Goal: Task Accomplishment & Management: Manage account settings

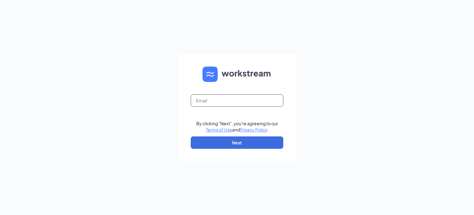
click at [239, 103] on input "text" at bounding box center [237, 100] width 93 height 12
type input "jenny.meredith@pjunited.com"
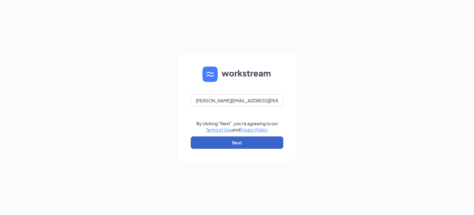
click at [237, 144] on button "Next" at bounding box center [237, 142] width 93 height 12
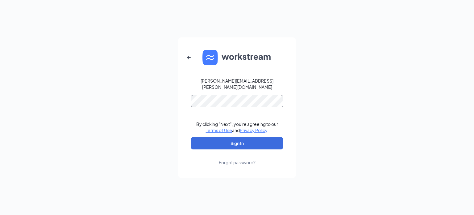
click at [191, 137] on button "Sign In" at bounding box center [237, 143] width 93 height 12
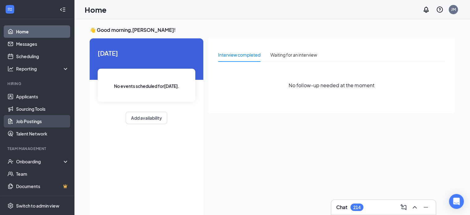
click at [36, 122] on link "Job Postings" at bounding box center [42, 121] width 53 height 12
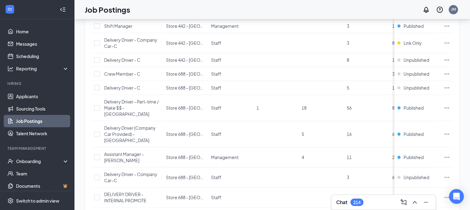
scroll to position [897, 0]
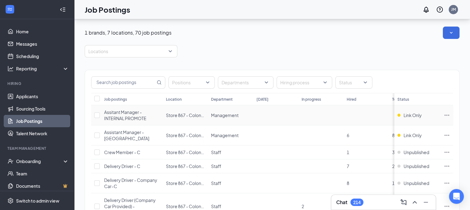
scroll to position [328, 0]
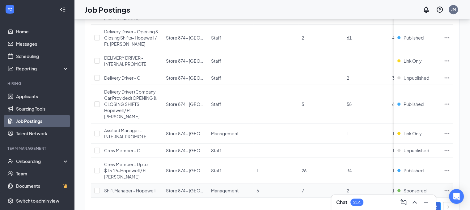
click at [450, 187] on icon "Ellipses" at bounding box center [446, 190] width 6 height 6
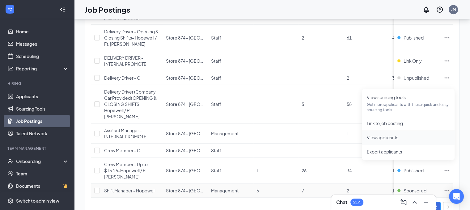
click at [394, 135] on span "View applicants" at bounding box center [382, 138] width 31 height 6
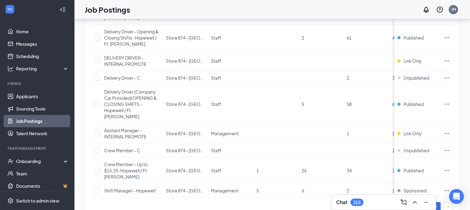
click at [428, 202] on link "1" at bounding box center [422, 206] width 9 height 9
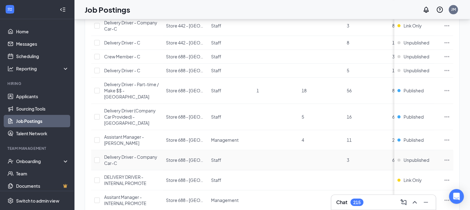
scroll to position [858, 0]
click at [450, 137] on icon "Ellipses" at bounding box center [446, 140] width 6 height 6
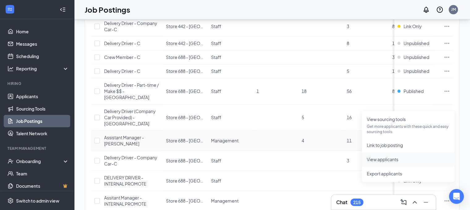
click at [385, 160] on span "View applicants" at bounding box center [382, 160] width 31 height 6
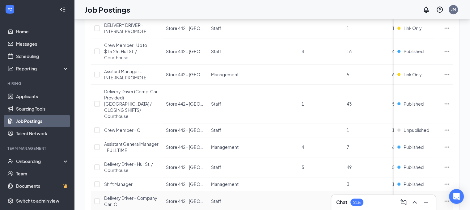
scroll to position [667, 0]
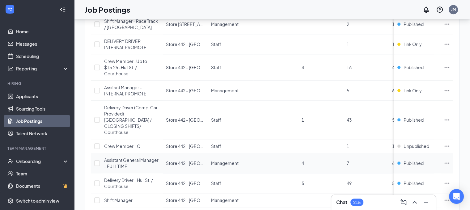
click at [448, 160] on icon "Ellipses" at bounding box center [446, 163] width 6 height 6
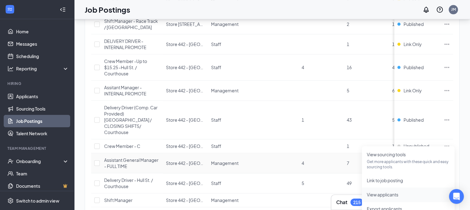
click at [382, 193] on span "View applicants" at bounding box center [382, 195] width 31 height 6
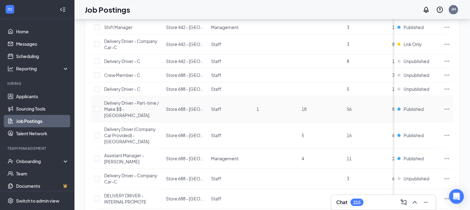
scroll to position [840, 0]
click at [450, 155] on icon "Ellipses" at bounding box center [446, 158] width 6 height 6
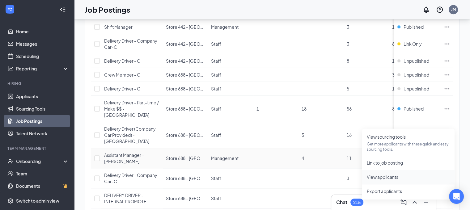
click at [388, 176] on span "View applicants" at bounding box center [382, 177] width 31 height 6
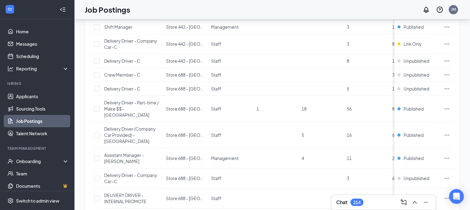
click at [378, 201] on div "Chat 214" at bounding box center [383, 202] width 94 height 10
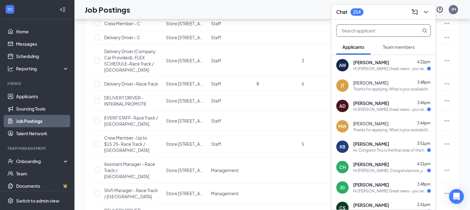
scroll to position [495, 0]
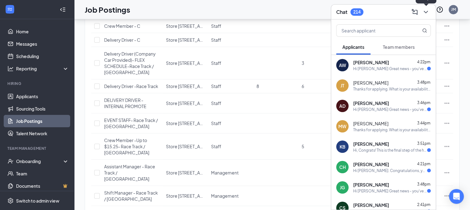
click at [428, 10] on icon "ChevronDown" at bounding box center [425, 11] width 7 height 7
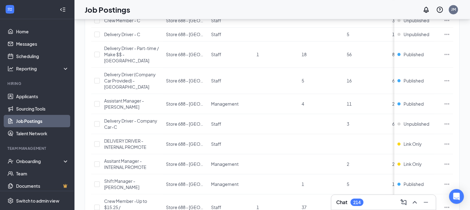
scroll to position [897, 0]
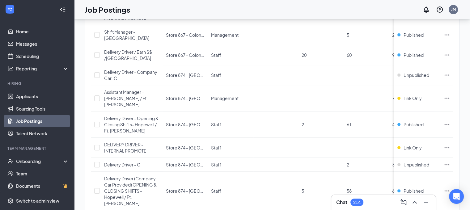
scroll to position [328, 0]
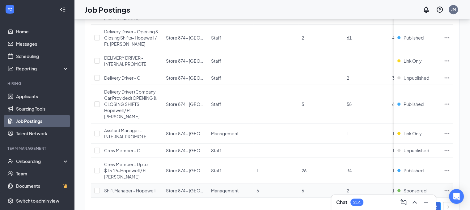
click at [450, 187] on icon "Ellipses" at bounding box center [446, 190] width 6 height 6
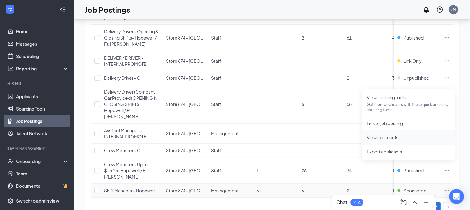
click at [392, 136] on span "View applicants" at bounding box center [382, 138] width 31 height 6
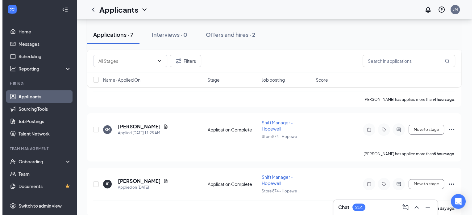
scroll to position [128, 0]
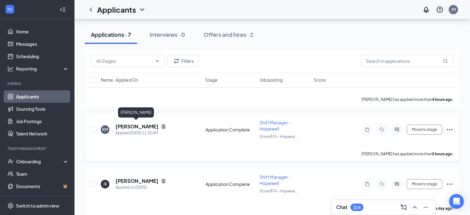
click at [135, 125] on h5 "Krystal Moody" at bounding box center [136, 126] width 43 height 7
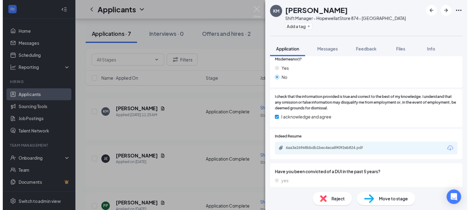
scroll to position [417, 0]
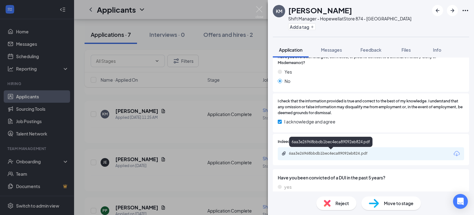
click at [330, 152] on div "6aa3e26968bbdb1bec4eca89092eb824.pdf" at bounding box center [332, 153] width 86 height 5
click at [259, 12] on img at bounding box center [260, 12] width 8 height 12
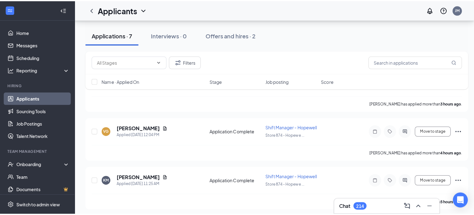
scroll to position [65, 0]
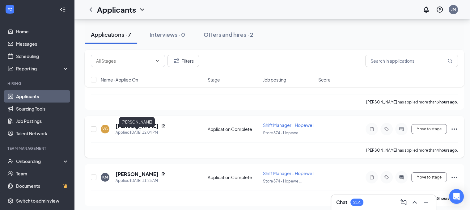
click at [151, 129] on h5 "Vonquesha Greene" at bounding box center [136, 126] width 43 height 7
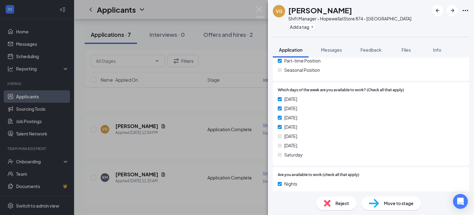
scroll to position [159, 0]
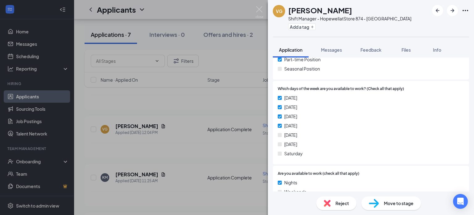
click at [327, 203] on img at bounding box center [327, 202] width 7 height 7
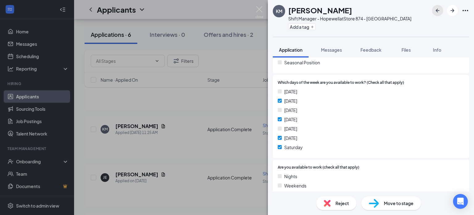
click at [437, 9] on icon "ArrowLeftNew" at bounding box center [437, 10] width 7 height 7
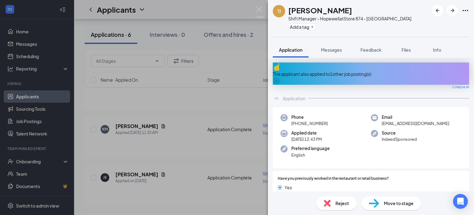
click at [260, 6] on div "TJ Tiffany Junior Shift Manager - Hopewell at Store 874 - Hopewell Add a tag Ap…" at bounding box center [237, 107] width 474 height 215
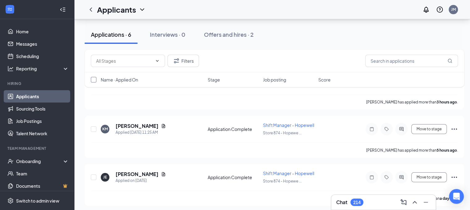
click at [93, 80] on input "checkbox" at bounding box center [94, 80] width 6 height 6
checkbox input "true"
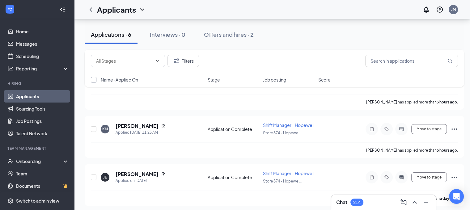
checkbox input "true"
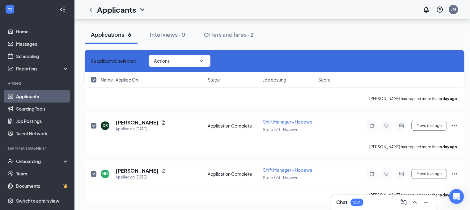
scroll to position [246, 0]
click at [205, 59] on icon "ChevronDown" at bounding box center [201, 60] width 7 height 7
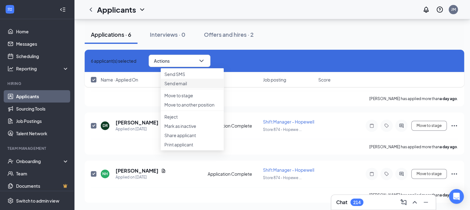
click at [181, 86] on p "Send email" at bounding box center [192, 83] width 56 height 6
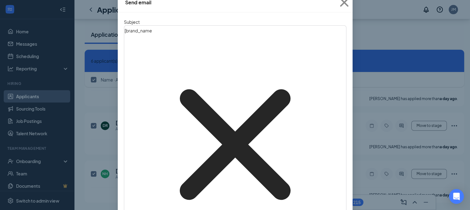
scroll to position [41, 0]
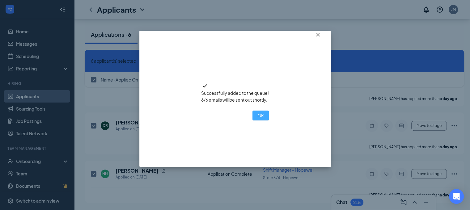
click at [252, 120] on button "OK" at bounding box center [260, 116] width 16 height 10
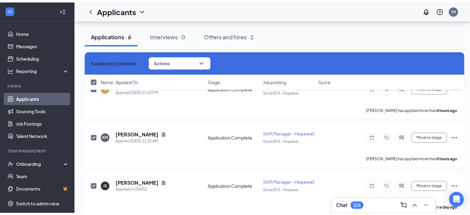
scroll to position [0, 0]
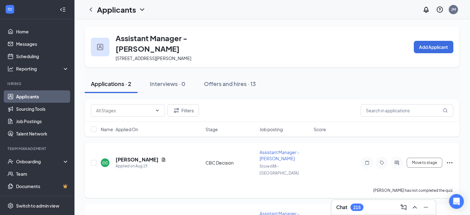
scroll to position [30, 0]
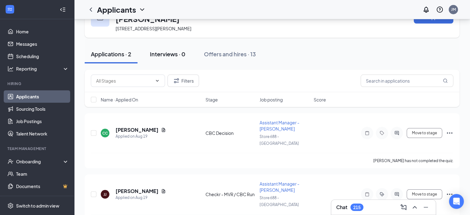
click at [165, 50] on div "Interviews · 0" at bounding box center [168, 54] width 36 height 8
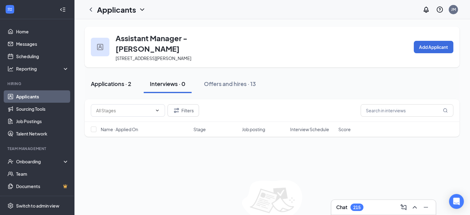
click at [111, 80] on div "Applications · 2" at bounding box center [111, 84] width 40 height 8
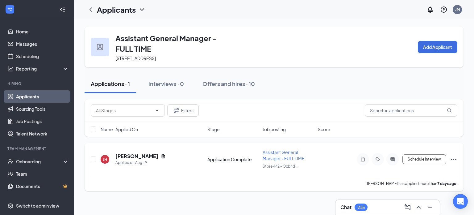
click at [456, 157] on icon "Ellipses" at bounding box center [453, 158] width 7 height 7
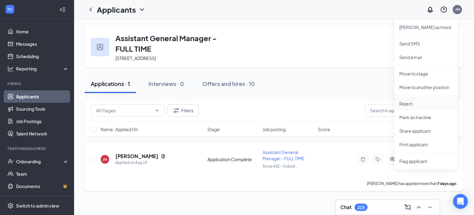
click at [408, 101] on p "Reject" at bounding box center [426, 103] width 53 height 6
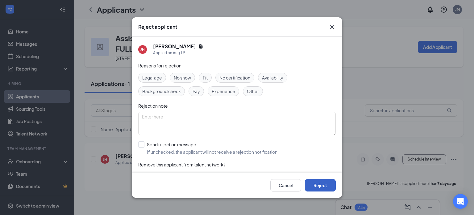
click at [316, 182] on button "Reject" at bounding box center [320, 185] width 31 height 12
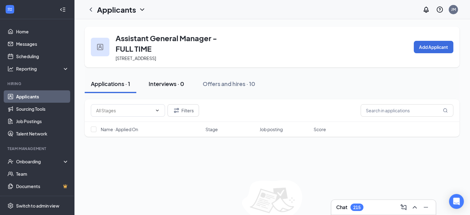
click at [170, 84] on div "Interviews · 0" at bounding box center [167, 84] width 36 height 8
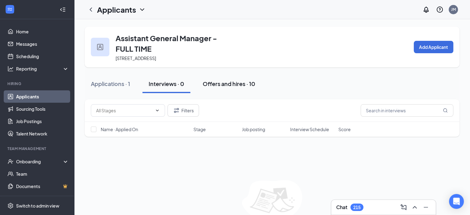
click at [220, 85] on div "Offers and hires · 10" at bounding box center [229, 84] width 52 height 8
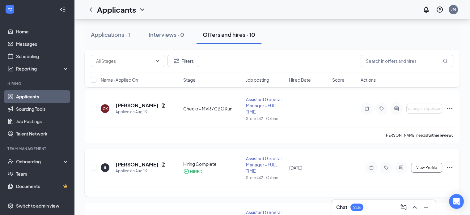
scroll to position [52, 0]
click at [446, 169] on icon "Ellipses" at bounding box center [449, 167] width 7 height 7
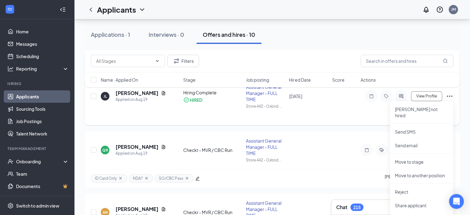
scroll to position [126, 0]
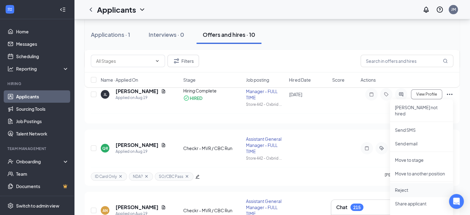
click at [409, 187] on p "Reject" at bounding box center [421, 190] width 53 height 6
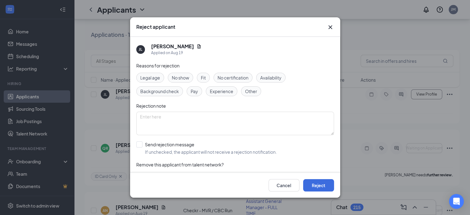
click at [182, 74] on span "No show" at bounding box center [180, 77] width 17 height 7
click at [315, 184] on button "Reject" at bounding box center [318, 185] width 31 height 12
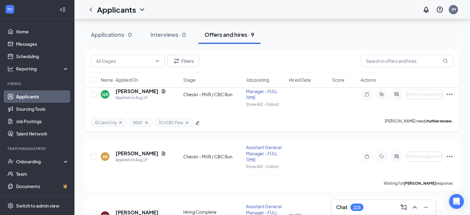
click at [449, 94] on icon "Ellipses" at bounding box center [450, 94] width 6 height 1
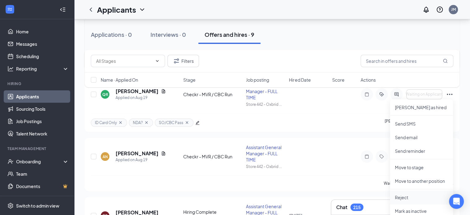
click at [404, 196] on p "Reject" at bounding box center [421, 197] width 53 height 6
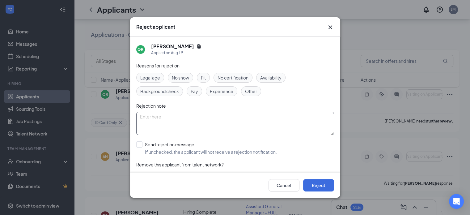
click at [224, 119] on textarea at bounding box center [235, 122] width 198 height 23
type textarea "no DL"
click at [316, 182] on button "Reject" at bounding box center [318, 185] width 31 height 12
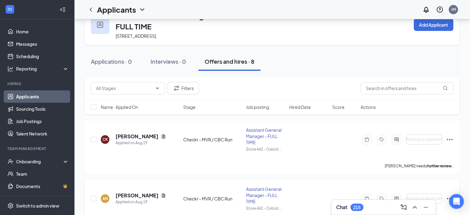
scroll to position [22, 0]
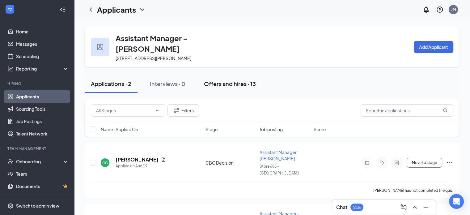
click at [227, 80] on div "Offers and hires · 13" at bounding box center [230, 84] width 52 height 8
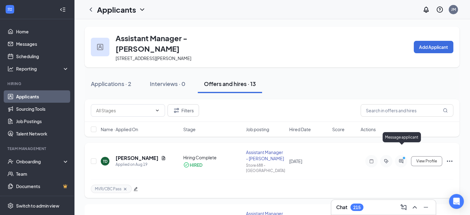
click at [402, 156] on icon "PrimaryDot" at bounding box center [404, 158] width 7 height 5
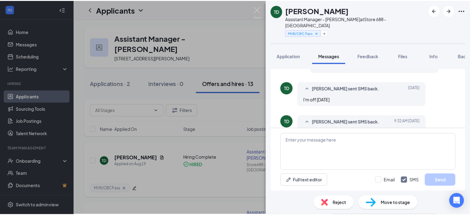
scroll to position [179, 0]
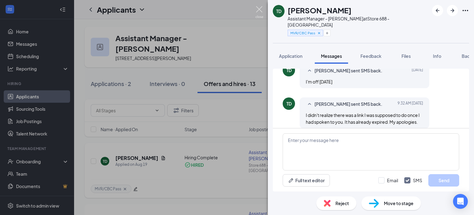
click at [260, 9] on img at bounding box center [260, 12] width 8 height 12
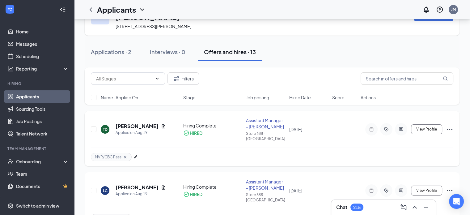
scroll to position [31, 0]
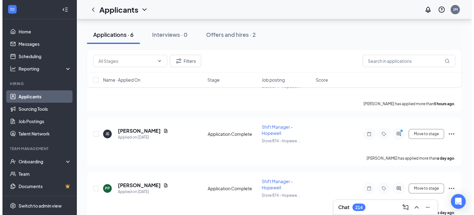
scroll to position [123, 0]
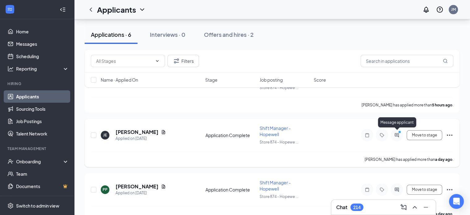
click at [397, 133] on icon "PrimaryDot" at bounding box center [399, 132] width 7 height 5
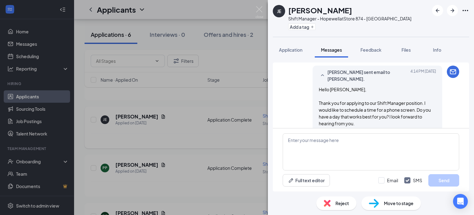
scroll to position [162, 0]
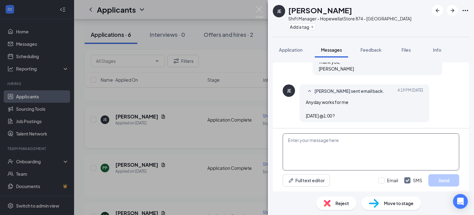
click at [317, 143] on textarea at bounding box center [371, 151] width 177 height 37
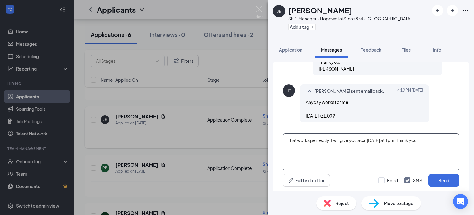
click at [367, 142] on textarea "That works perfectly! I will give you a cal [DATE] at 1pm. Thank you." at bounding box center [371, 151] width 177 height 37
type textarea "That works perfectly! I will give you a call [DATE] at 1pm. Thank you."
click at [438, 179] on button "Send" at bounding box center [444, 180] width 31 height 12
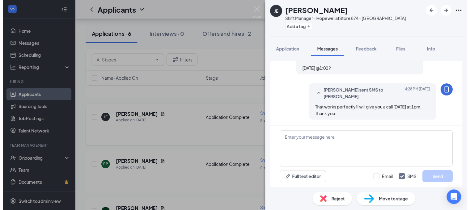
scroll to position [208, 0]
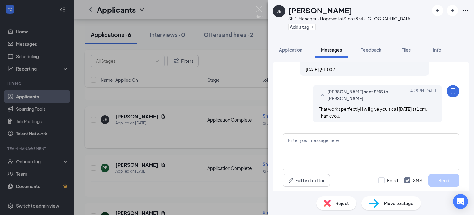
click at [254, 12] on div "[PERSON_NAME] Shift Manager - Hopewell at Store 874 - Hopewell Add a tag Applic…" at bounding box center [237, 107] width 474 height 215
